Goal: Information Seeking & Learning: Learn about a topic

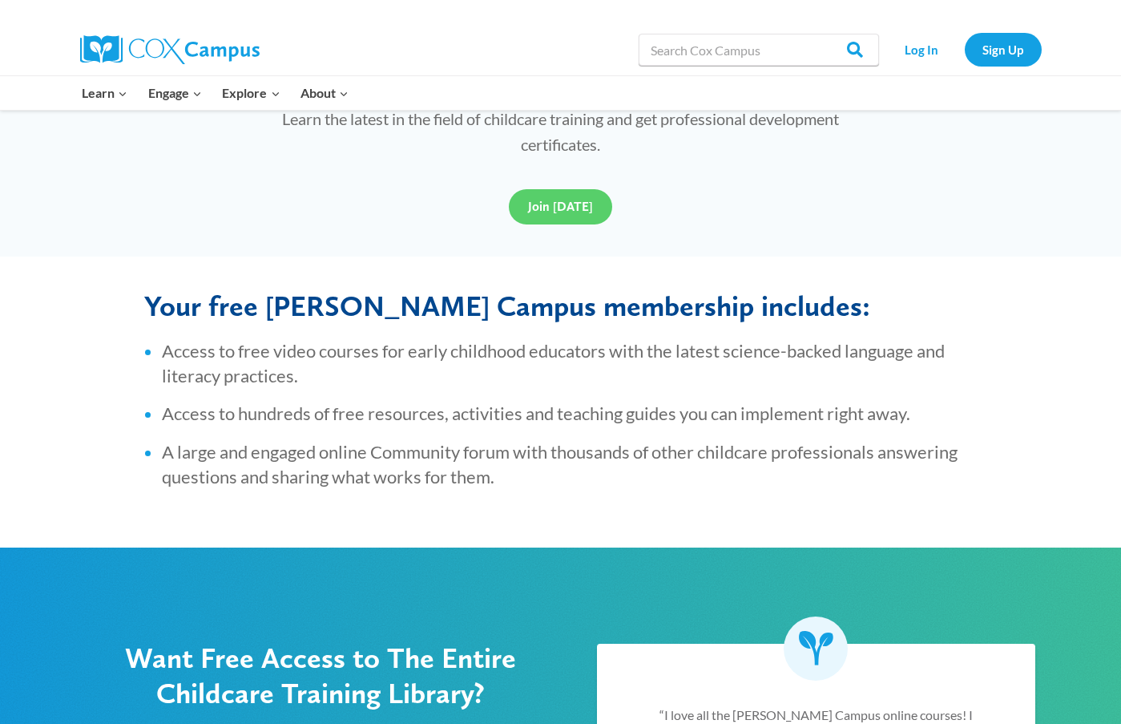
scroll to position [561, 0]
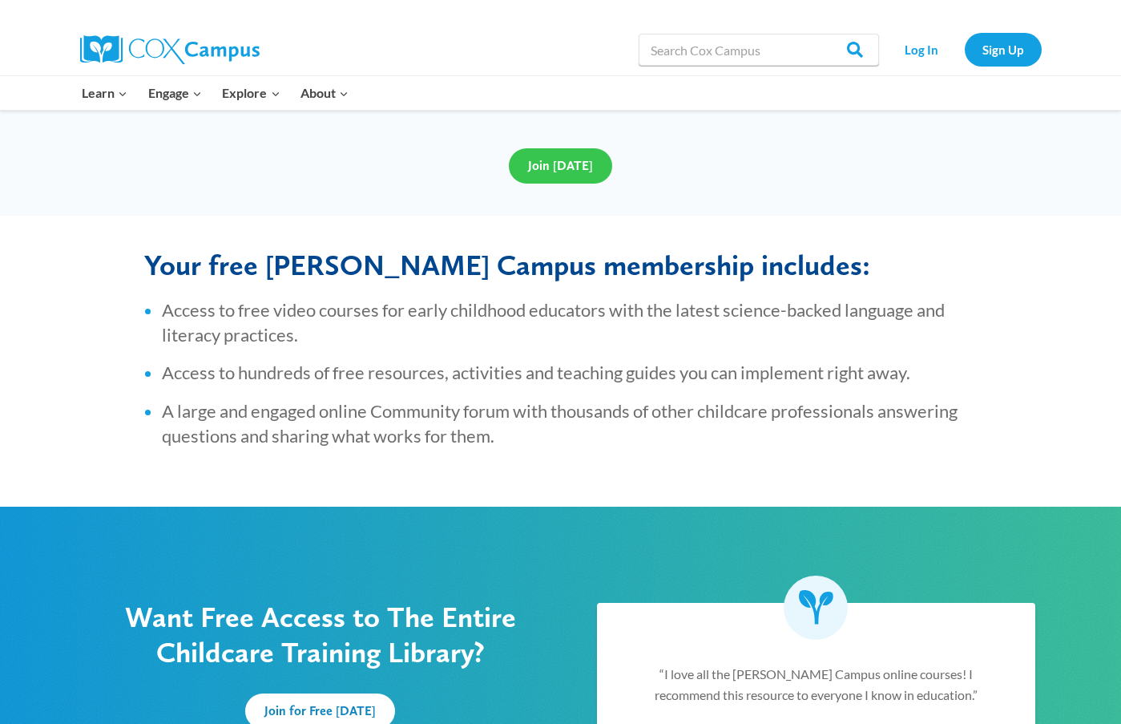
click at [546, 177] on link "Join [DATE]" at bounding box center [560, 165] width 103 height 35
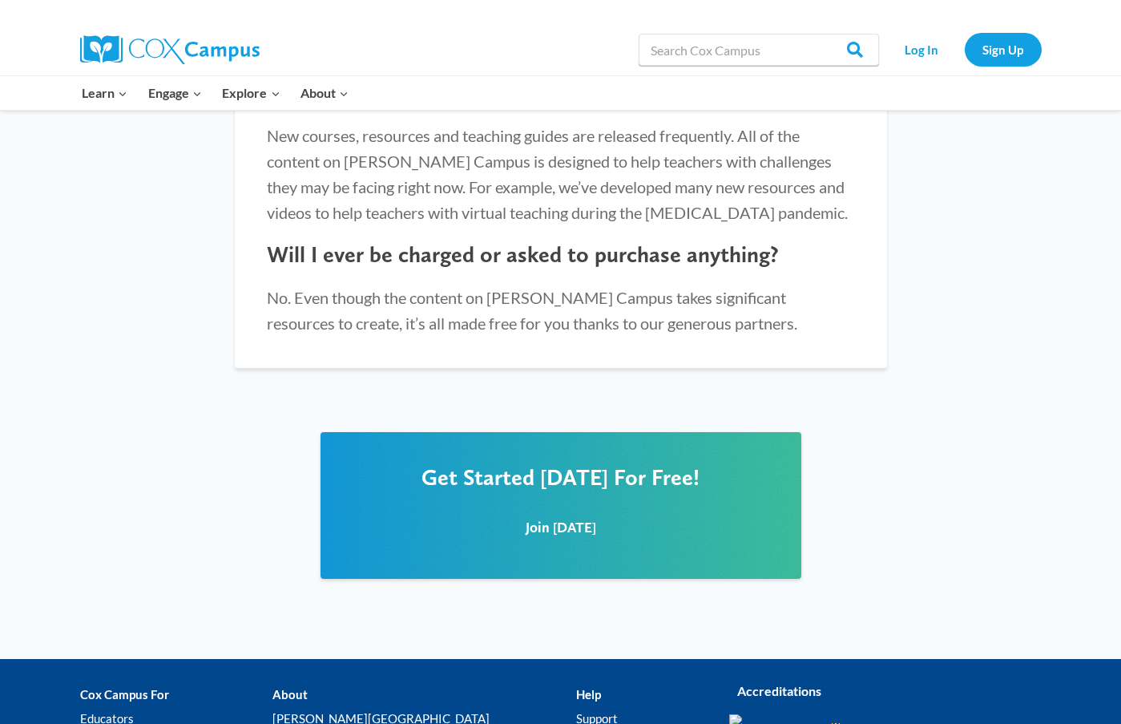
scroll to position [1785, 0]
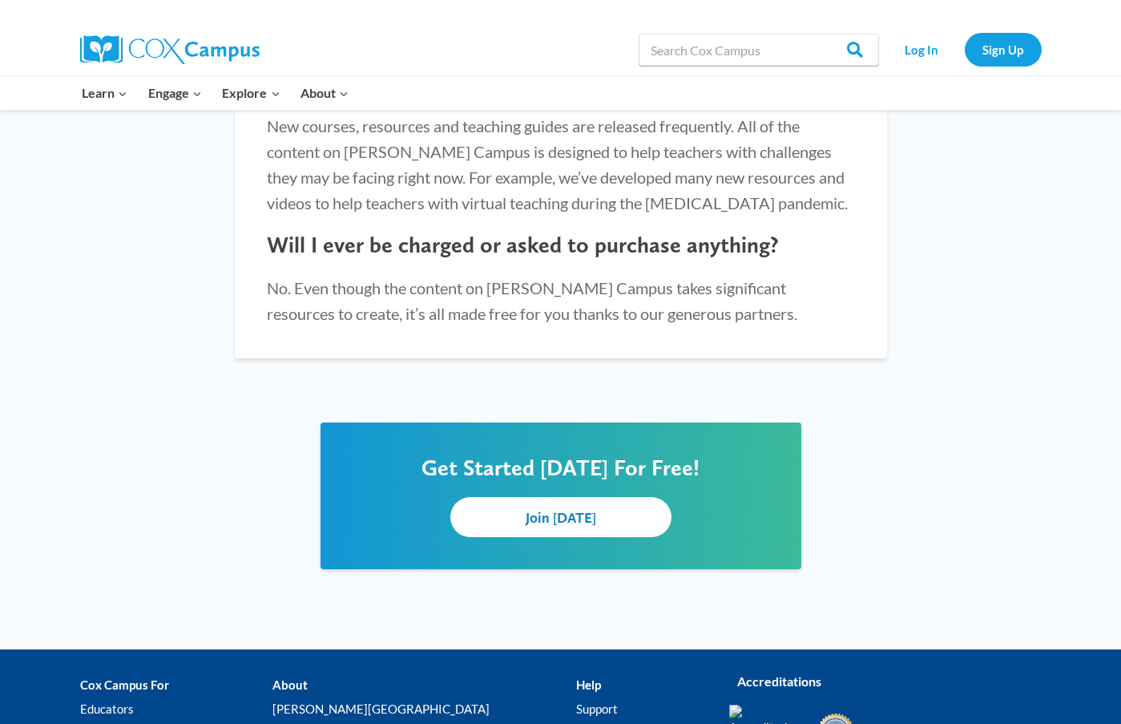
click at [548, 509] on span "Join [DATE]" at bounding box center [561, 517] width 71 height 17
